Goal: Navigation & Orientation: Go to known website

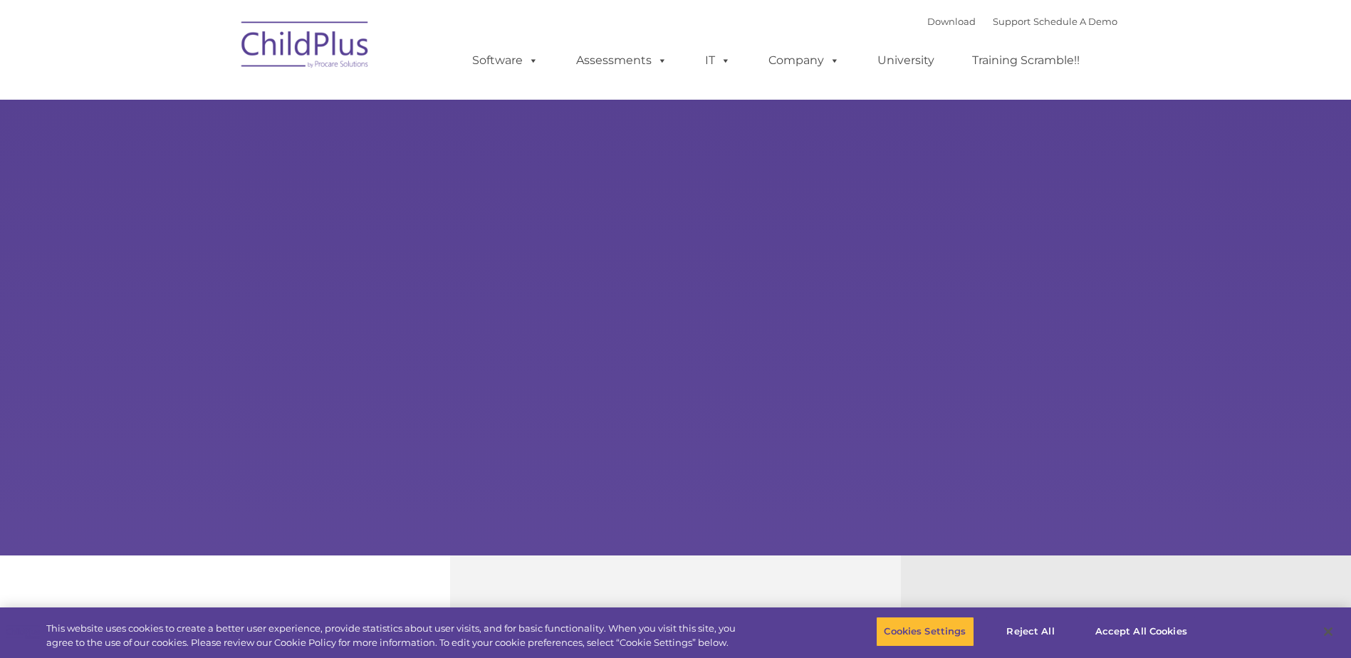
select select "MEDIUM"
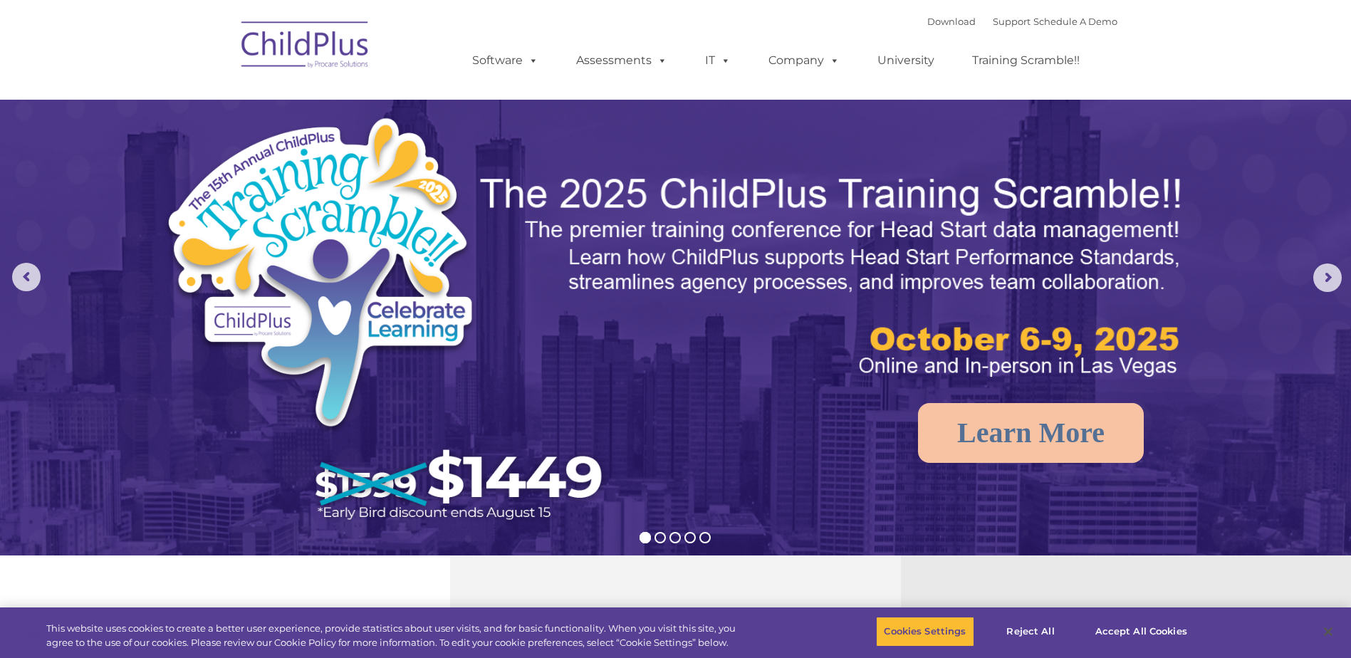
click at [322, 56] on img at bounding box center [305, 46] width 142 height 71
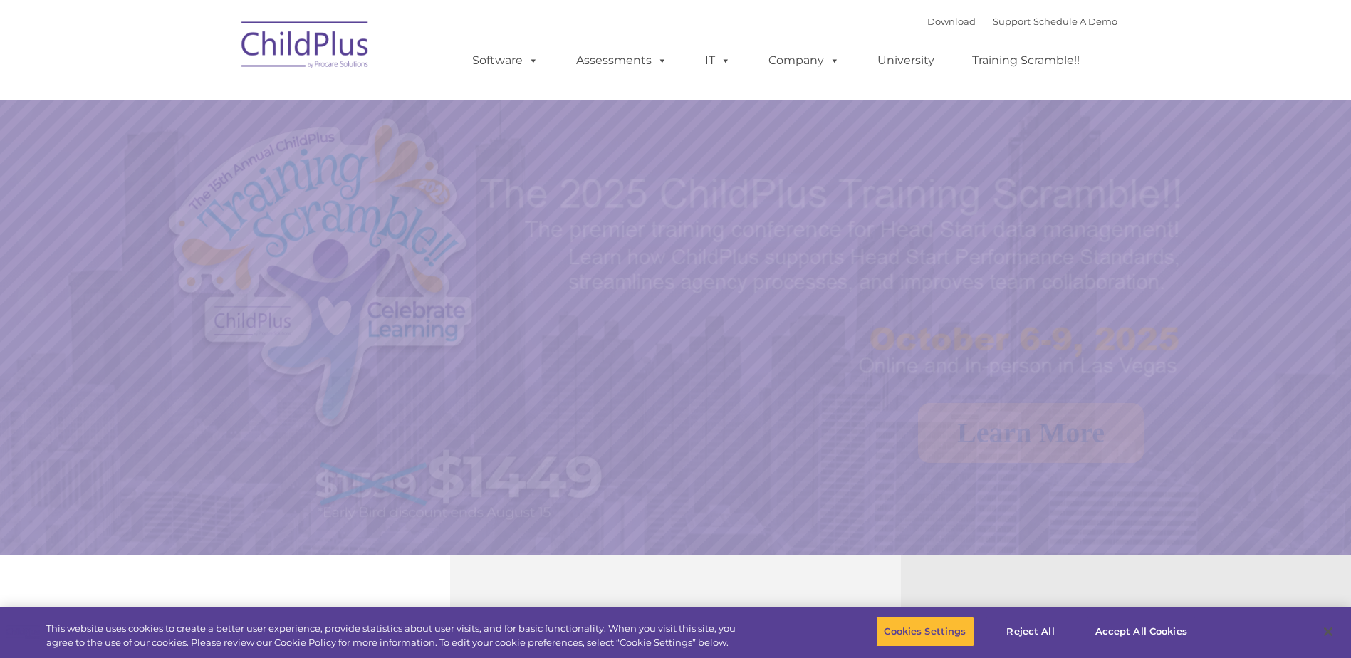
select select "MEDIUM"
